Goal: Task Accomplishment & Management: Manage account settings

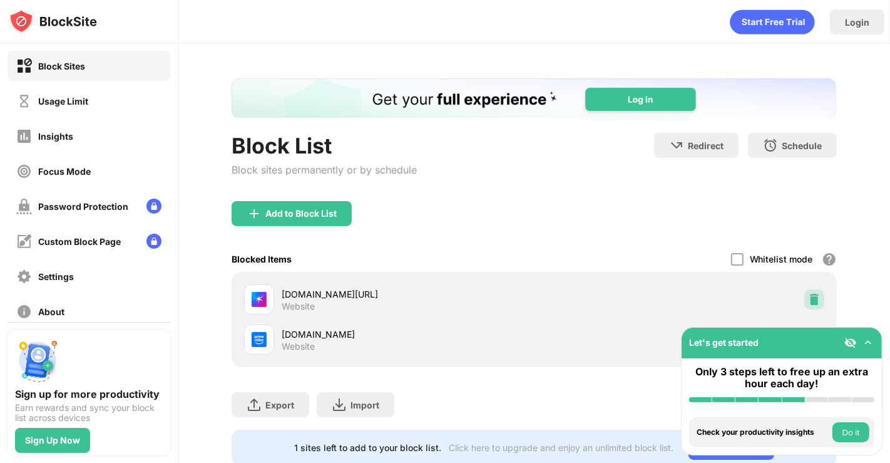
click at [808, 293] on img at bounding box center [814, 299] width 13 height 13
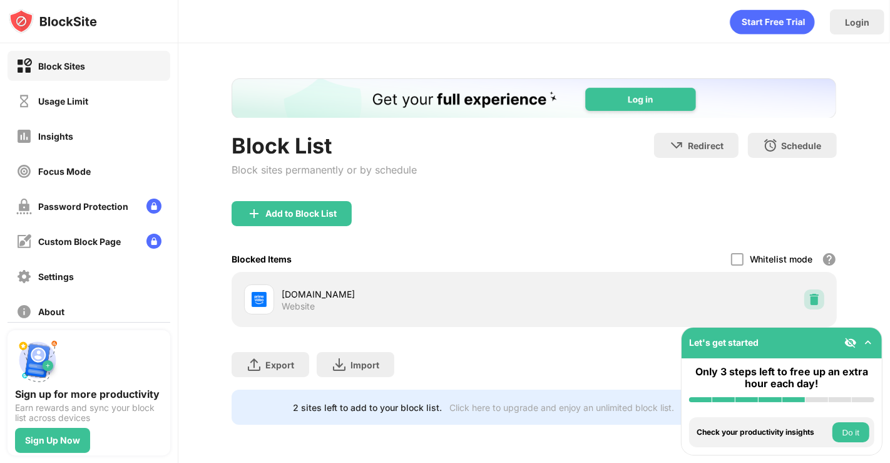
click at [812, 303] on img at bounding box center [814, 299] width 13 height 13
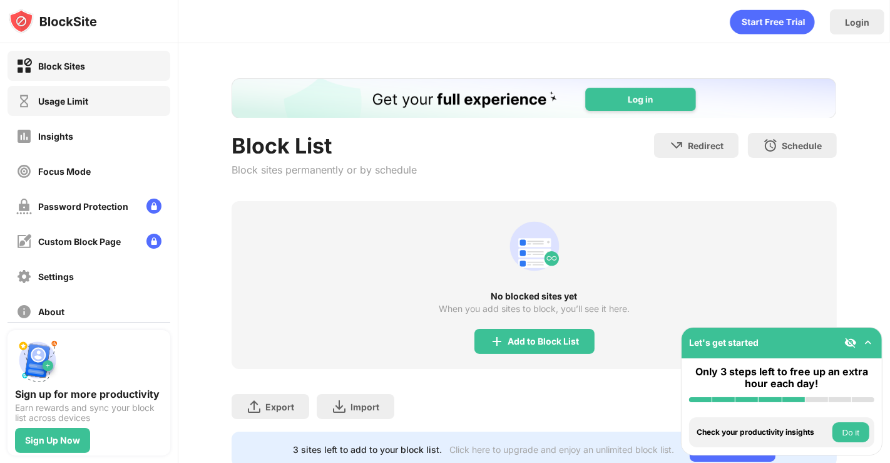
click at [46, 105] on div "Usage Limit" at bounding box center [63, 101] width 50 height 11
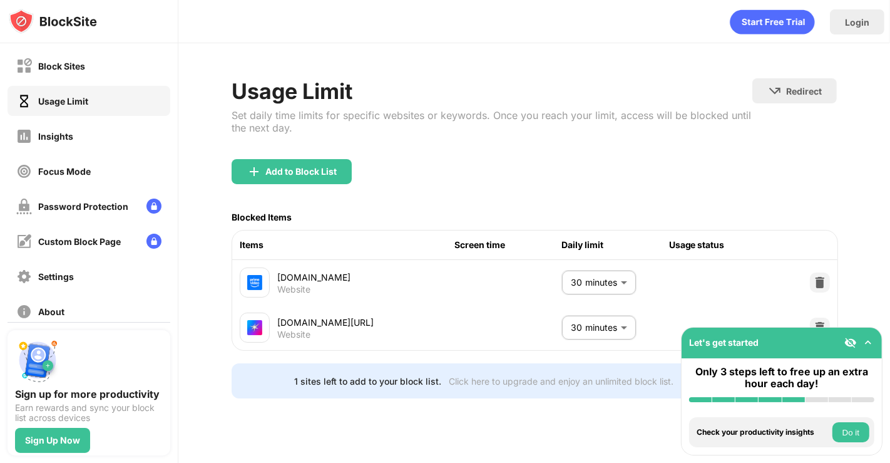
click at [501, 185] on div "Add to Block List" at bounding box center [534, 181] width 605 height 45
click at [869, 345] on img at bounding box center [868, 342] width 13 height 13
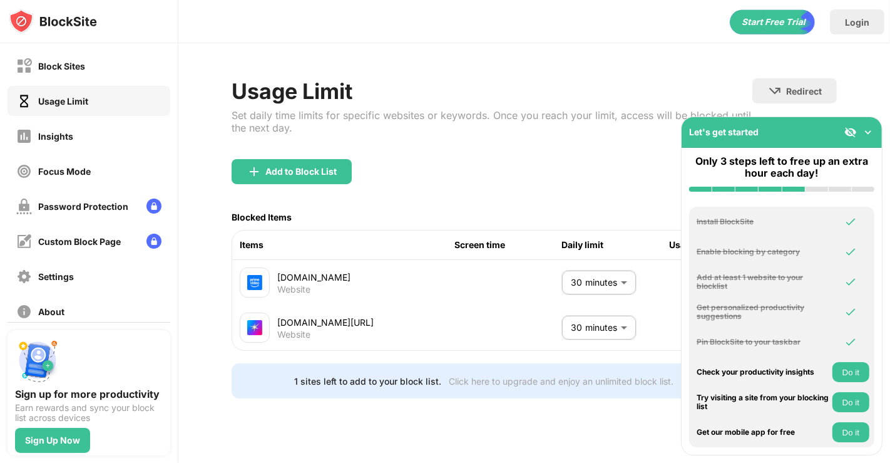
click at [871, 131] on img at bounding box center [868, 132] width 13 height 13
